Goal: Task Accomplishment & Management: Manage account settings

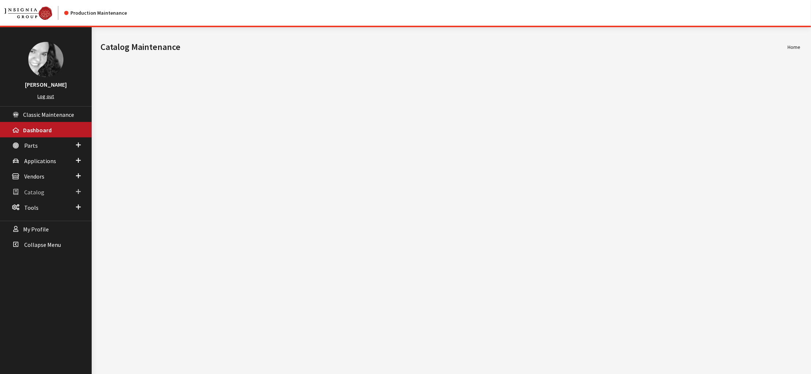
click at [38, 196] on span "Catalog" at bounding box center [34, 191] width 20 height 7
click at [23, 254] on link "Uploads" at bounding box center [46, 247] width 92 height 14
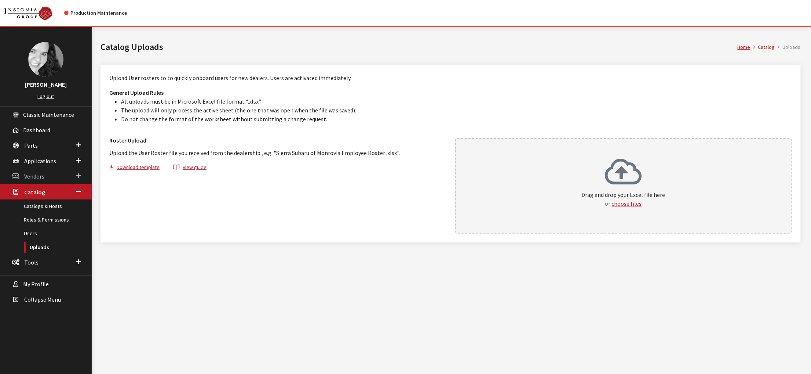
click at [33, 183] on link "Vendors" at bounding box center [46, 175] width 92 height 15
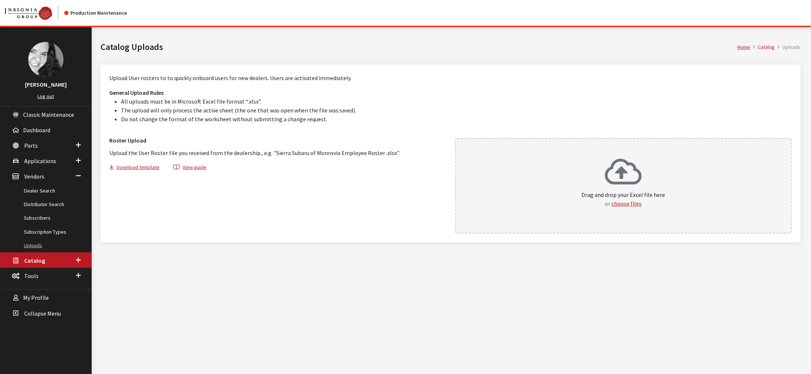
click at [32, 252] on link "Uploads" at bounding box center [46, 246] width 92 height 14
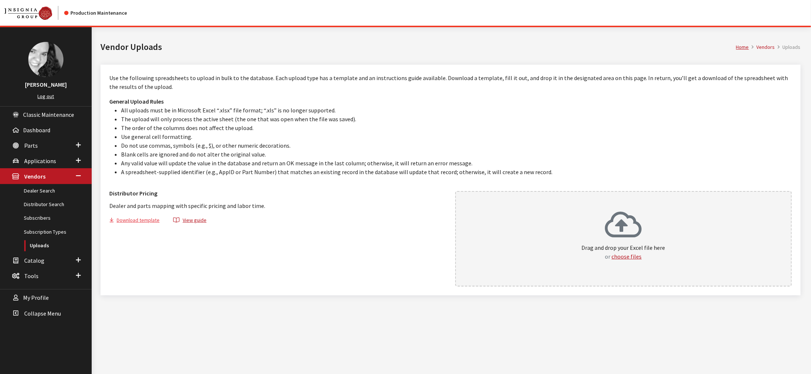
click at [132, 226] on button "Download template" at bounding box center [137, 221] width 57 height 11
click at [48, 197] on link "Dealer Search" at bounding box center [46, 191] width 92 height 14
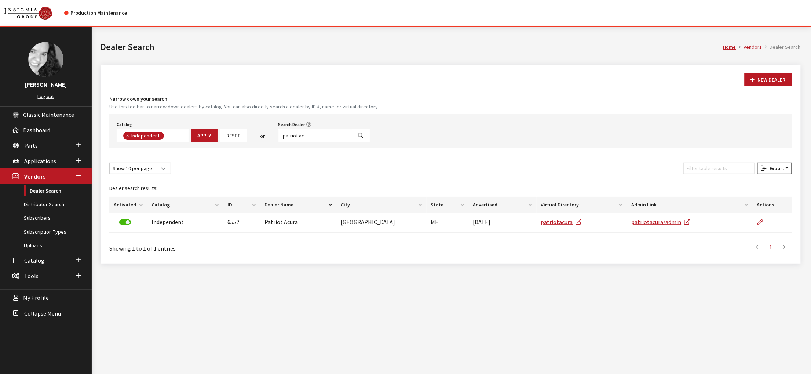
scroll to position [65, 0]
click at [43, 164] on span "Applications" at bounding box center [40, 160] width 32 height 7
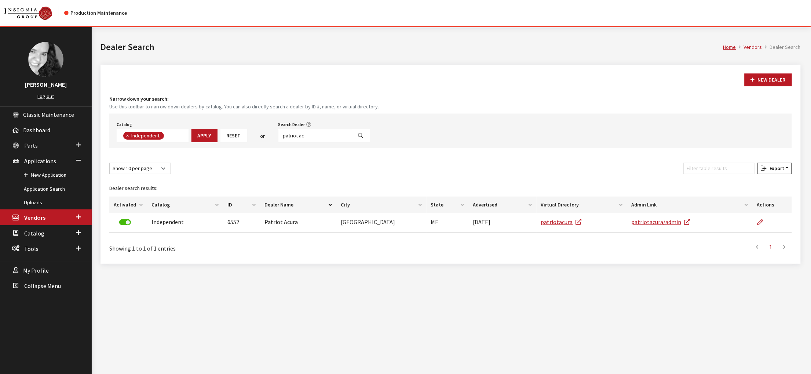
click at [38, 149] on span "Parts" at bounding box center [31, 145] width 14 height 7
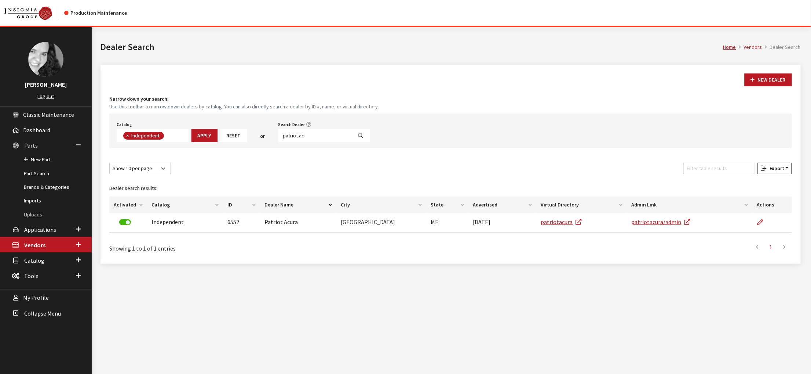
scroll to position [27, 0]
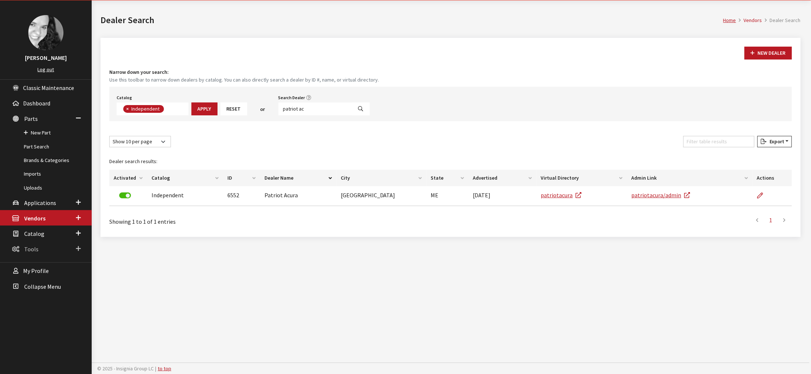
click at [39, 252] on span "Tools" at bounding box center [31, 248] width 14 height 7
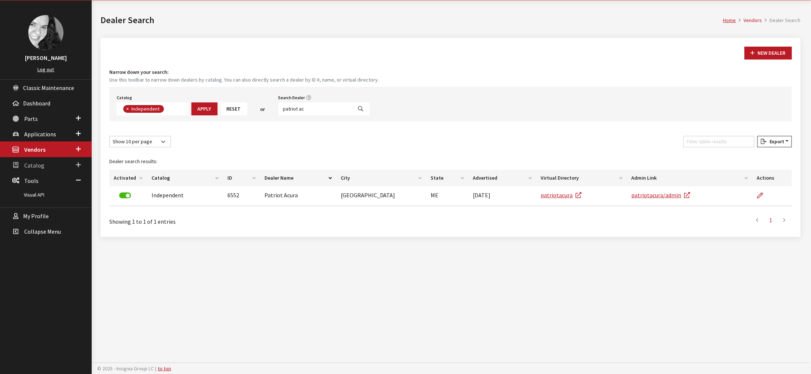
click at [38, 169] on span "Catalog" at bounding box center [34, 164] width 20 height 7
click at [33, 227] on link "Uploads" at bounding box center [46, 221] width 92 height 14
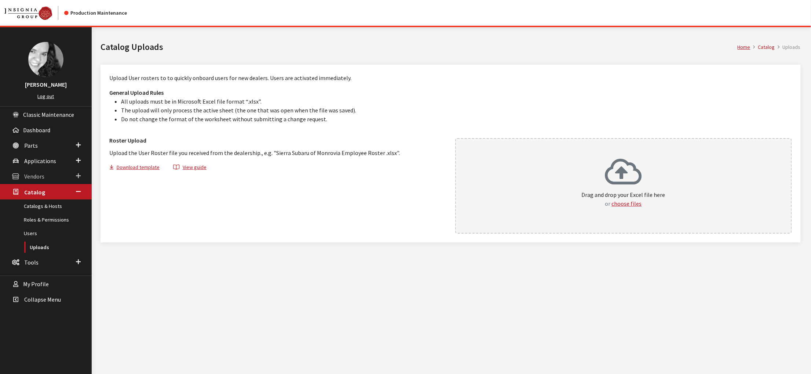
click at [32, 180] on span "Vendors" at bounding box center [34, 176] width 20 height 7
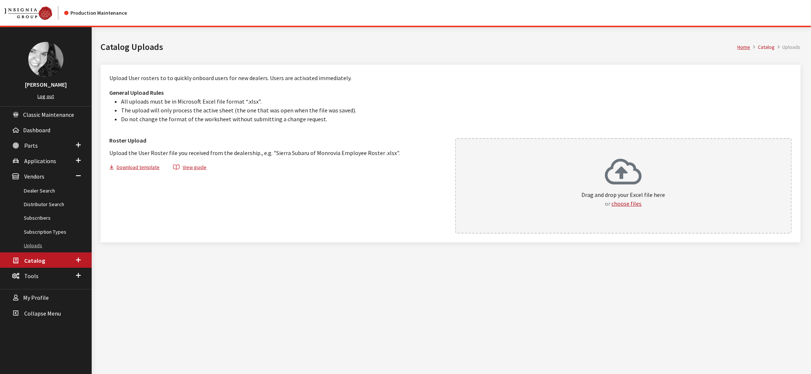
click at [36, 252] on link "Uploads" at bounding box center [46, 246] width 92 height 14
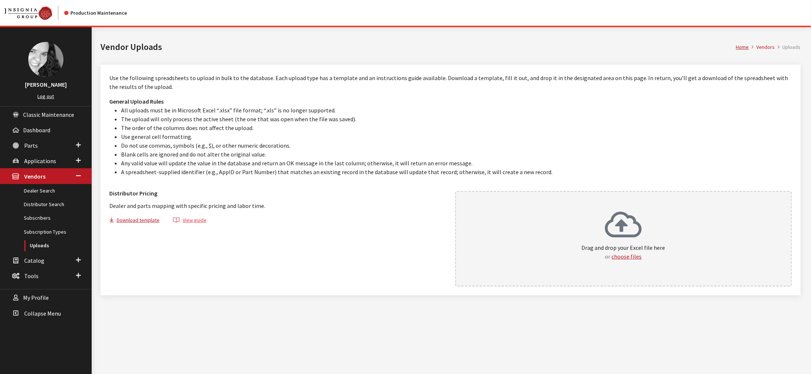
click at [213, 226] on button "View guide" at bounding box center [190, 221] width 46 height 11
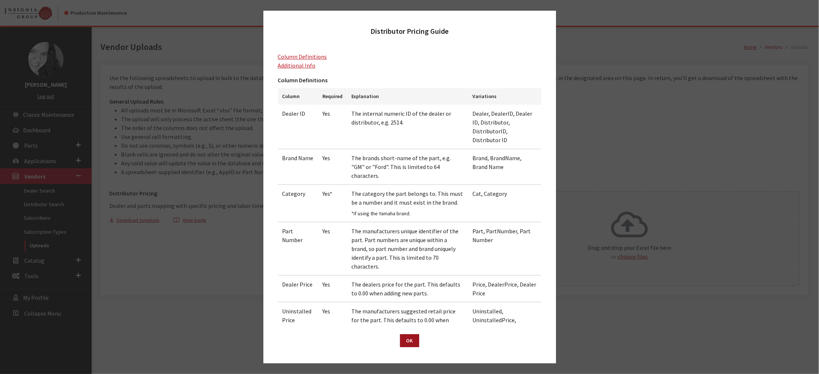
click at [410, 334] on button "OK" at bounding box center [409, 340] width 19 height 13
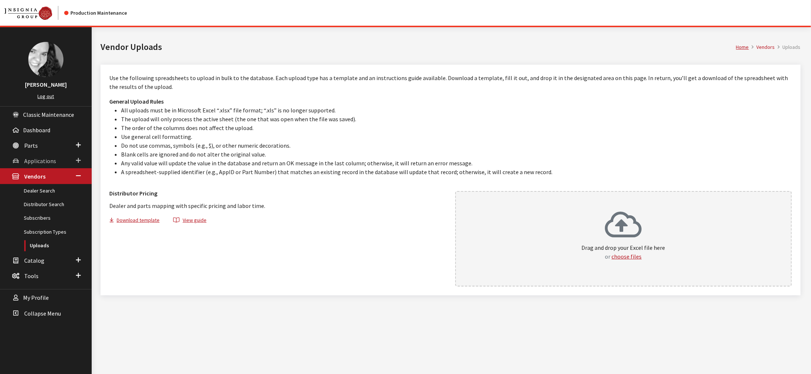
click at [36, 164] on span "Applications" at bounding box center [40, 160] width 32 height 7
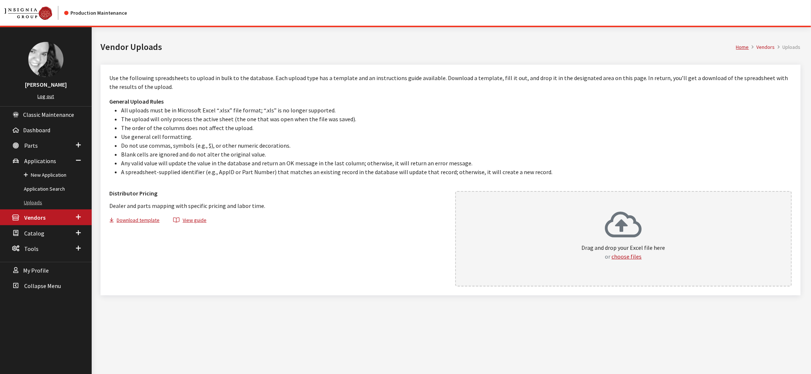
click at [33, 209] on link "Uploads" at bounding box center [46, 203] width 92 height 14
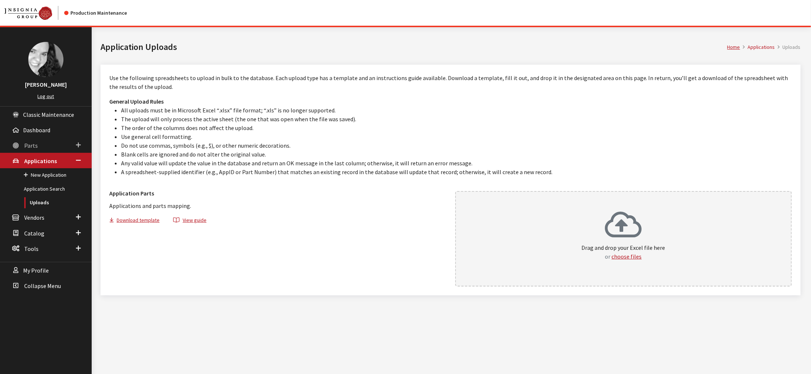
click at [30, 149] on span "Parts" at bounding box center [31, 145] width 14 height 7
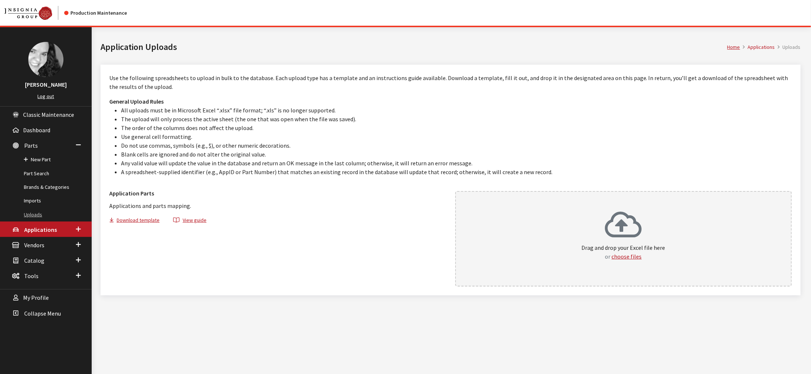
click at [39, 221] on link "Uploads" at bounding box center [46, 215] width 92 height 14
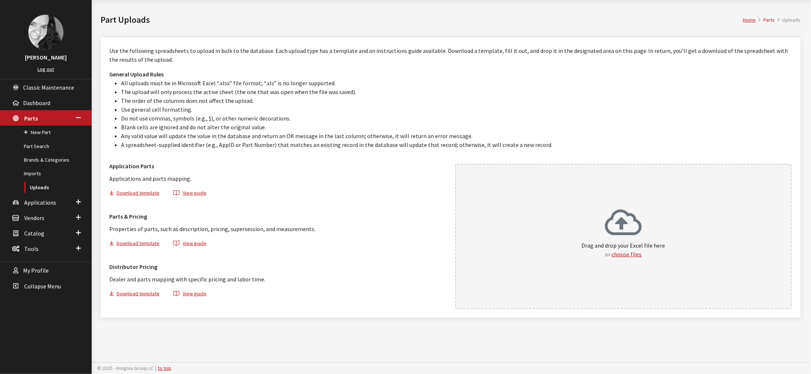
scroll to position [73, 0]
click at [33, 167] on link "Imports" at bounding box center [46, 174] width 92 height 14
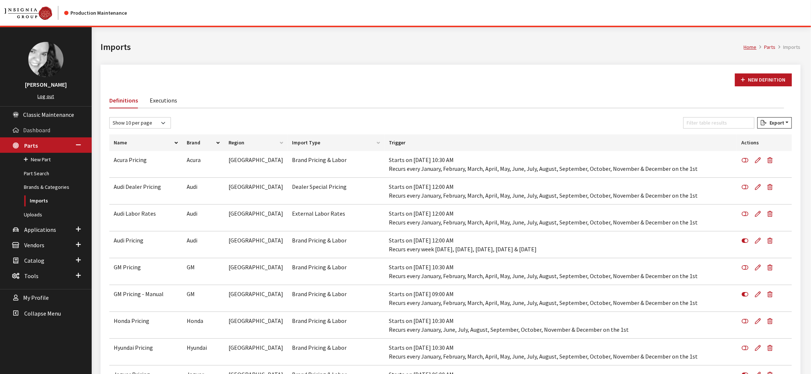
click at [40, 134] on span "Dashboard" at bounding box center [36, 129] width 27 height 7
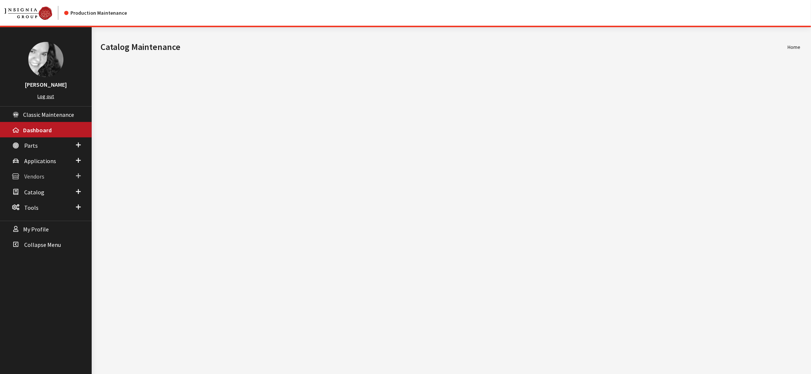
click at [34, 180] on span "Vendors" at bounding box center [34, 176] width 20 height 7
click at [32, 197] on link "Dealer Search" at bounding box center [46, 191] width 92 height 14
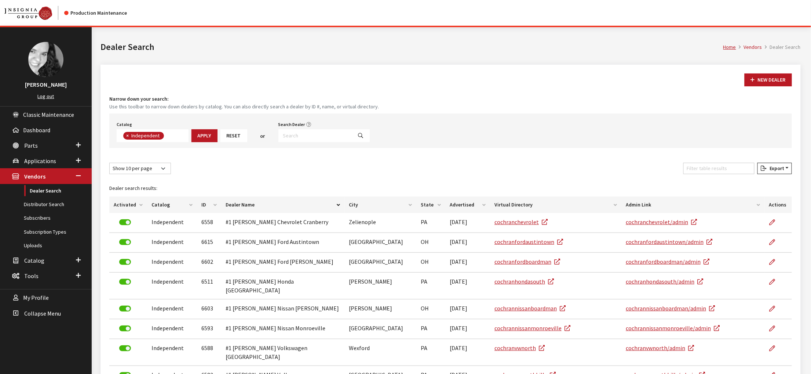
scroll to position [64, 0]
click at [342, 142] on input "Search Dealer" at bounding box center [316, 135] width 74 height 13
type input "mazda of palm beach"
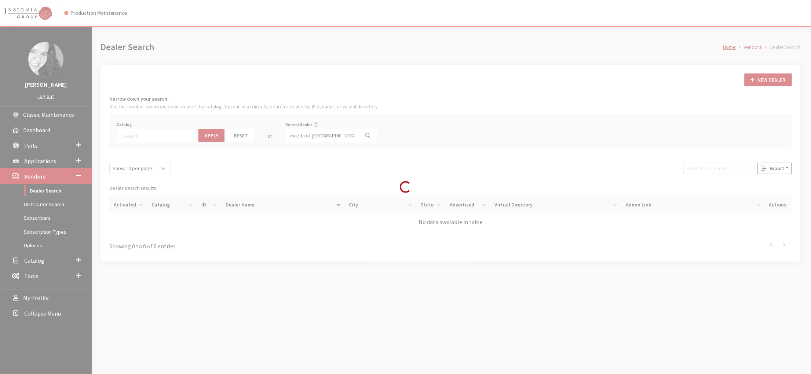
select select
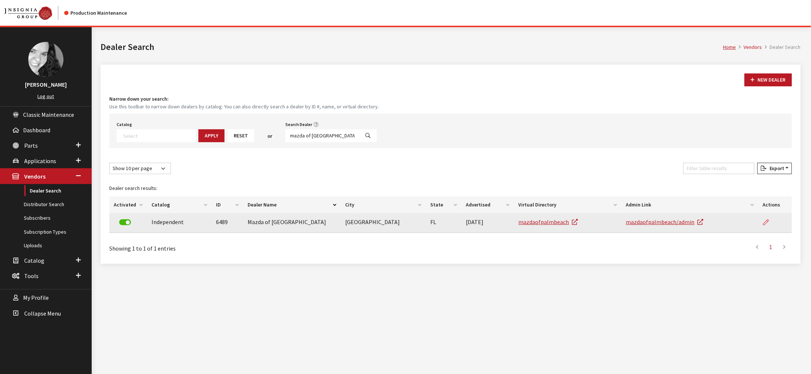
click at [764, 225] on icon at bounding box center [766, 222] width 6 height 6
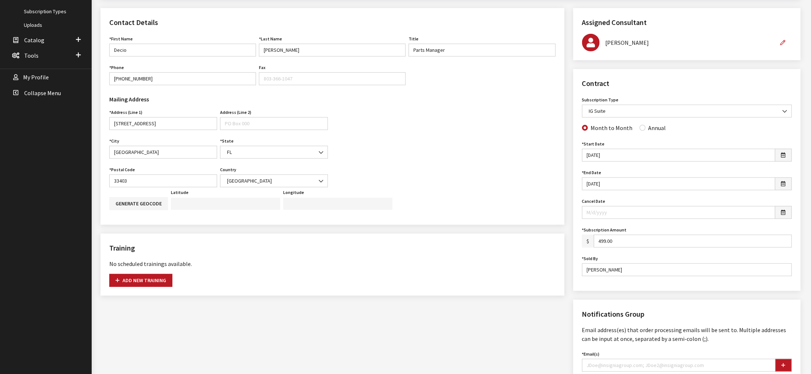
scroll to position [257, 0]
